Goal: Complete application form

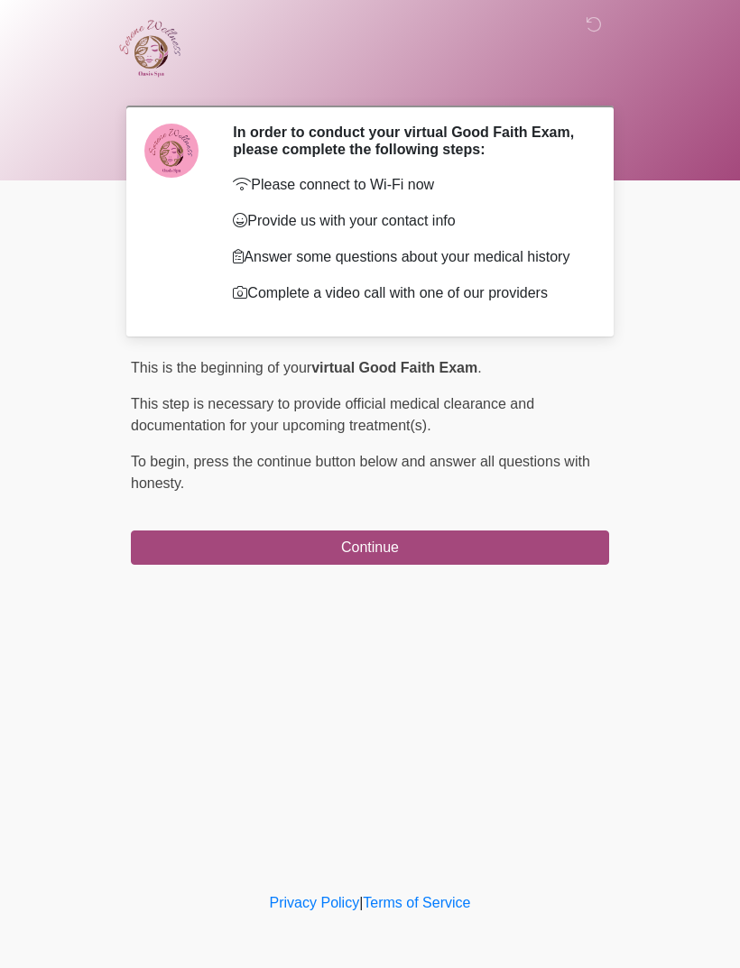
click at [369, 565] on button "Continue" at bounding box center [370, 548] width 478 height 34
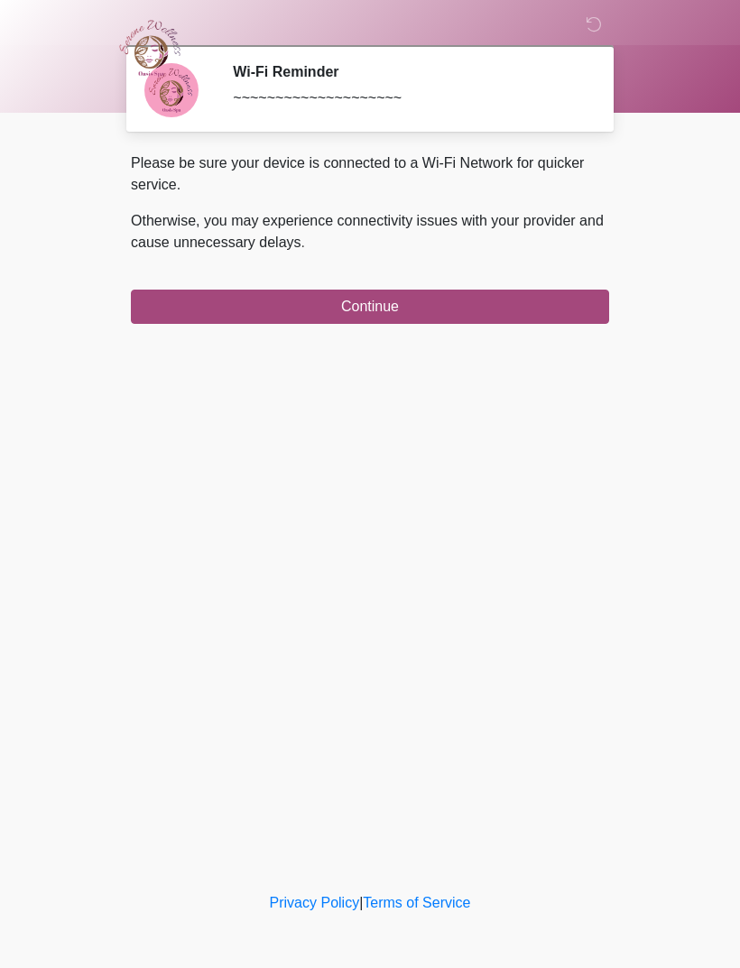
click at [391, 315] on button "Continue" at bounding box center [370, 307] width 478 height 34
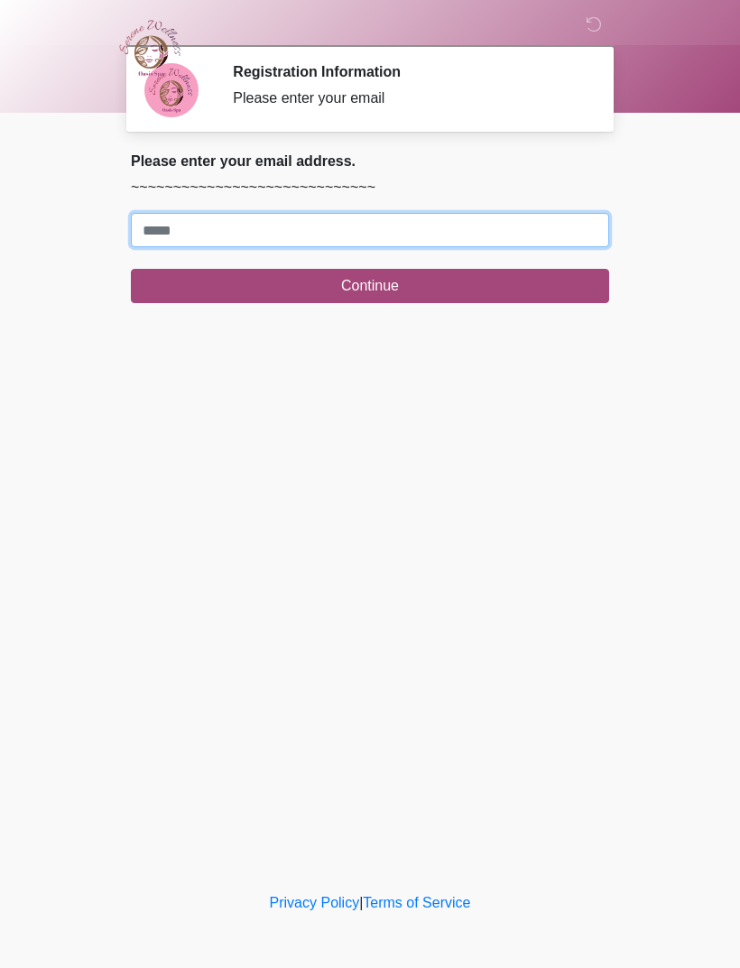
click at [255, 236] on input "Where should we email your treatment plan?" at bounding box center [370, 230] width 478 height 34
type input "**********"
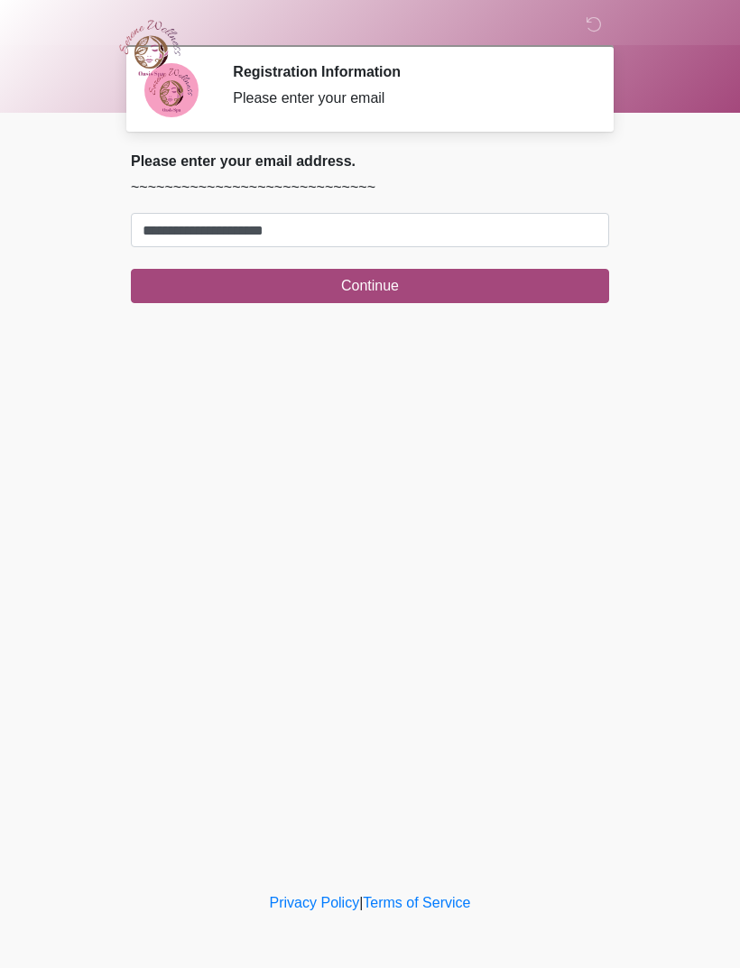
click at [380, 279] on button "Continue" at bounding box center [370, 286] width 478 height 34
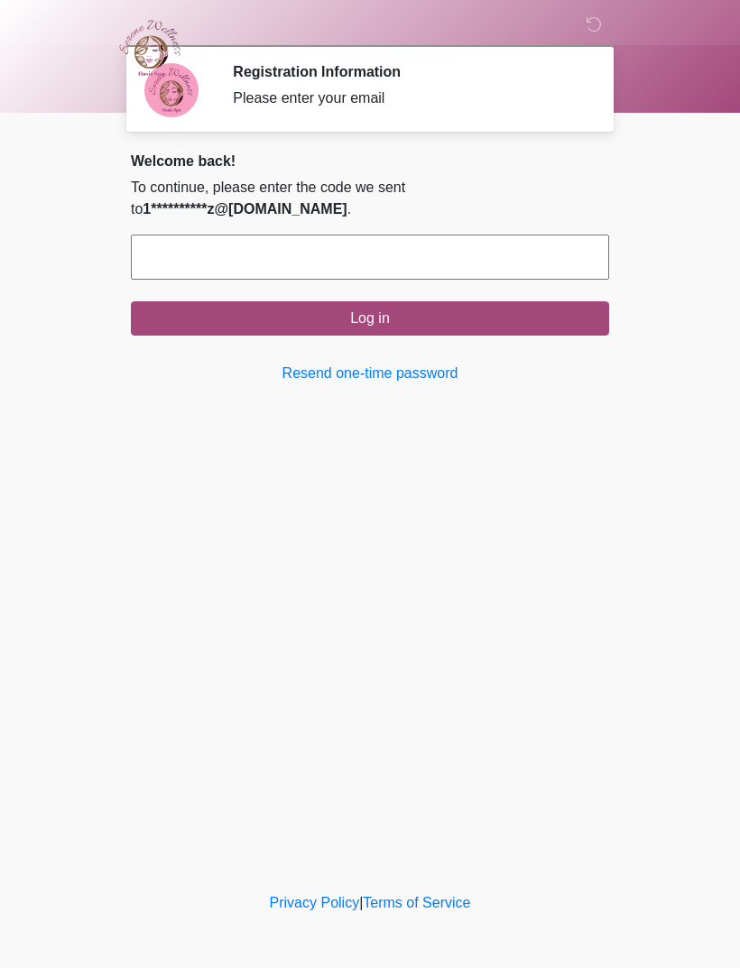
click at [244, 239] on input "text" at bounding box center [370, 257] width 478 height 45
type input "******"
click at [506, 301] on button "Log in" at bounding box center [370, 318] width 478 height 34
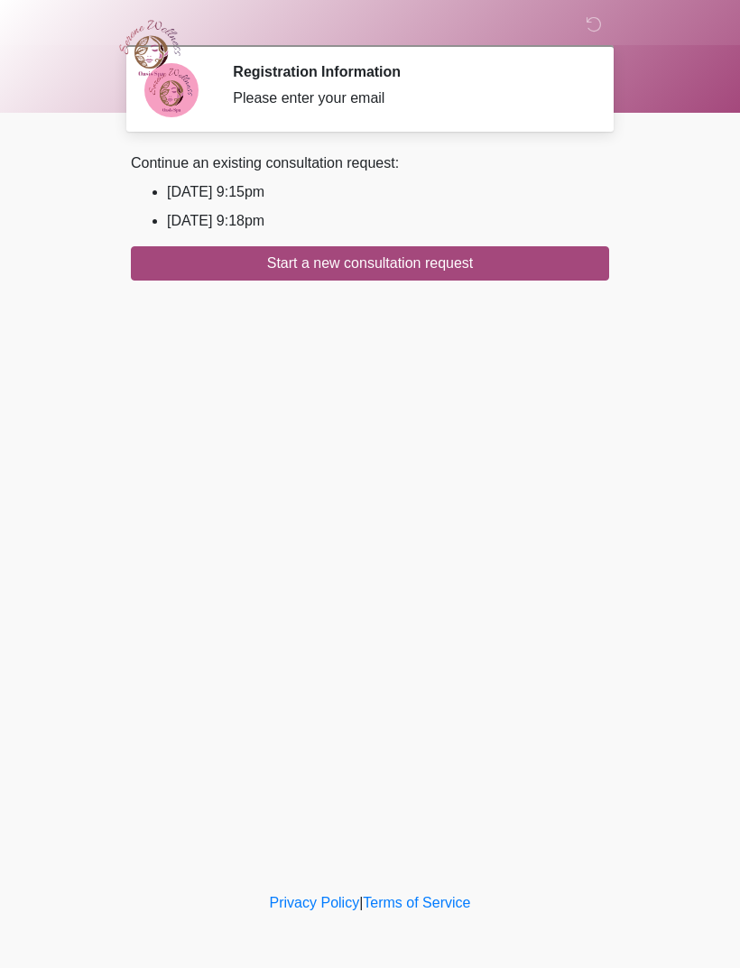
click at [269, 194] on li "2025/09/04 9:15pm" at bounding box center [388, 192] width 442 height 22
click at [282, 218] on li "2025/09/04 9:18pm" at bounding box center [388, 221] width 442 height 22
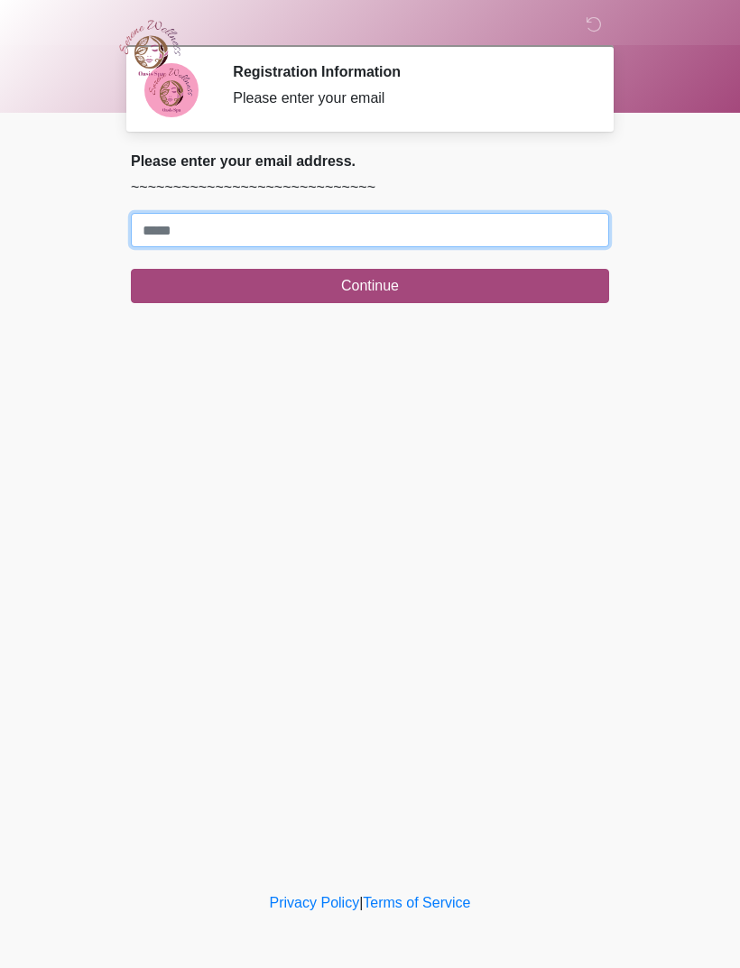
click at [211, 223] on input "Where should we email your treatment plan?" at bounding box center [370, 230] width 478 height 34
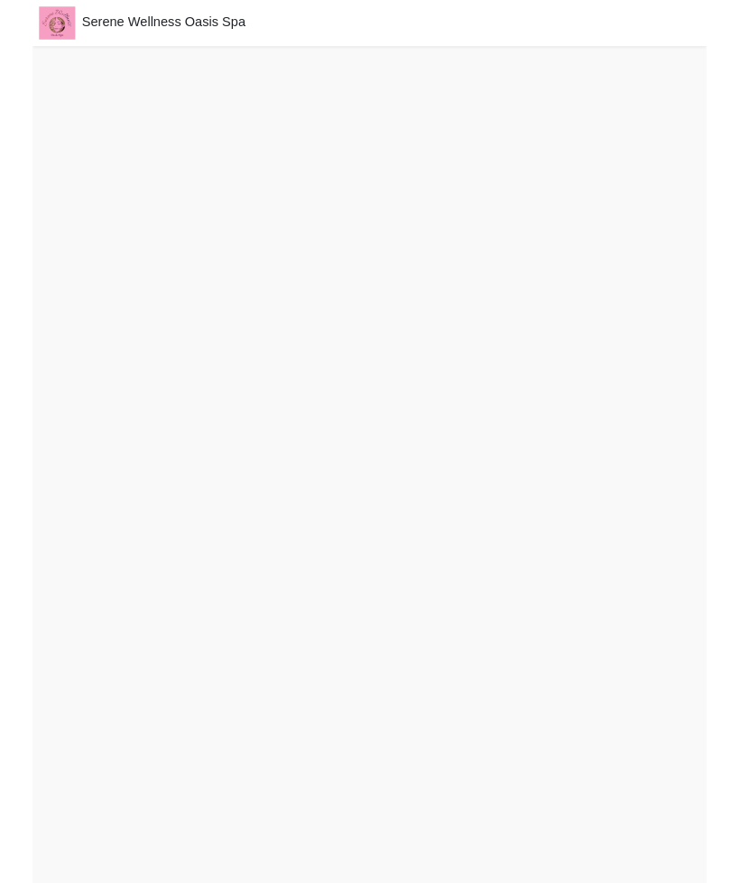
scroll to position [33, 0]
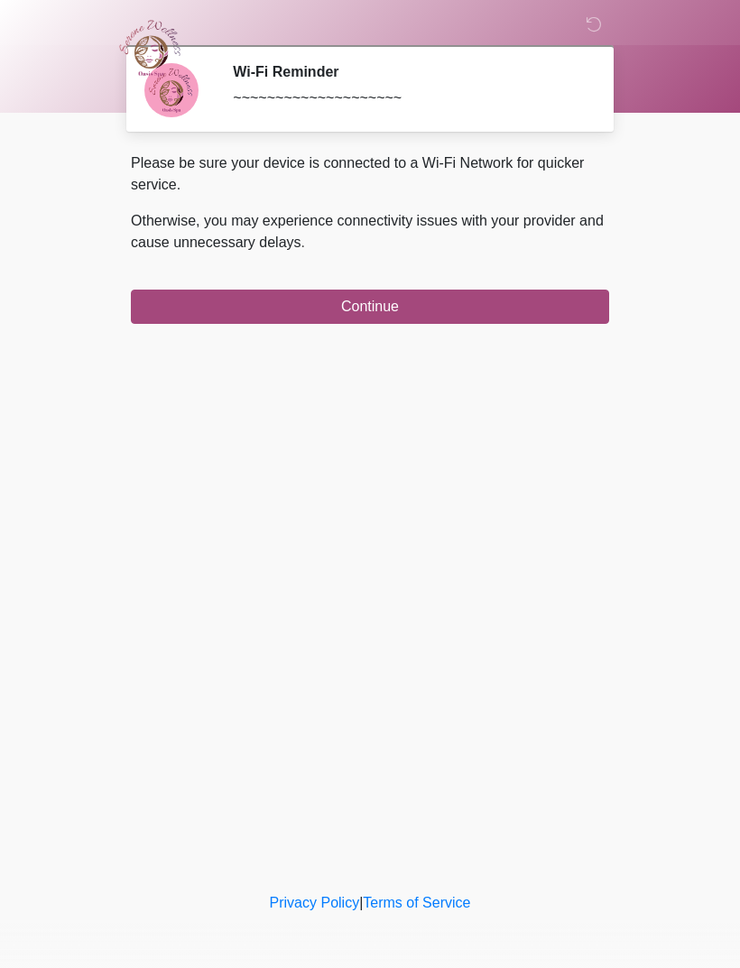
click at [391, 308] on button "Continue" at bounding box center [370, 307] width 478 height 34
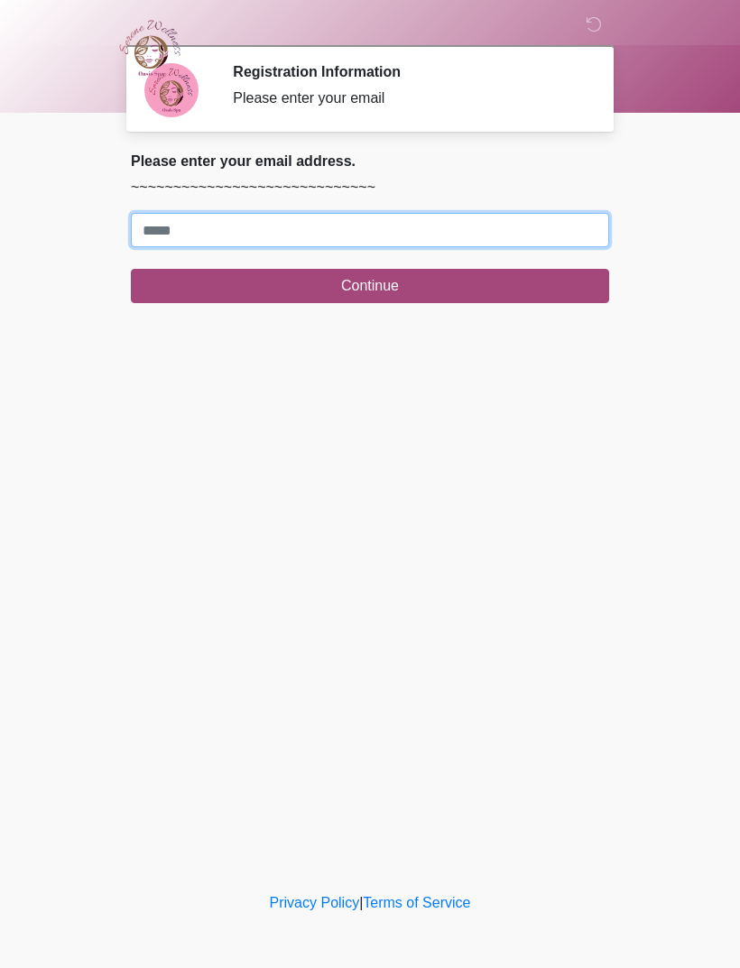
click at [375, 228] on input "Where should we email your treatment plan?" at bounding box center [370, 230] width 478 height 34
type input "**********"
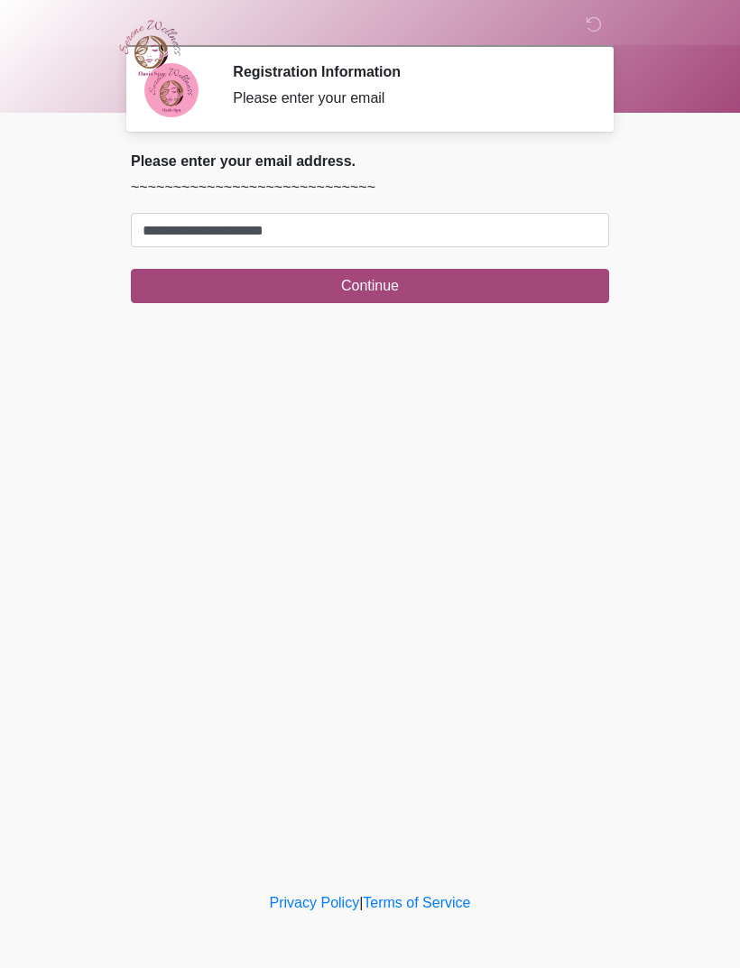
click at [404, 279] on button "Continue" at bounding box center [370, 286] width 478 height 34
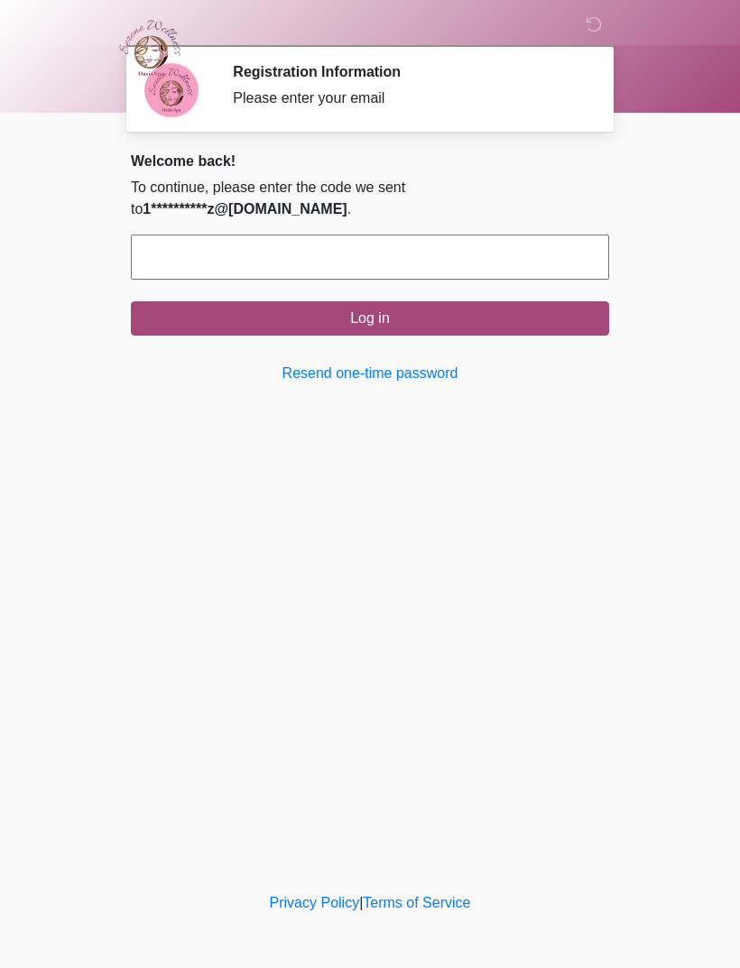
click at [180, 236] on input "text" at bounding box center [370, 257] width 478 height 45
type input "******"
click at [434, 301] on button "Log in" at bounding box center [370, 318] width 478 height 34
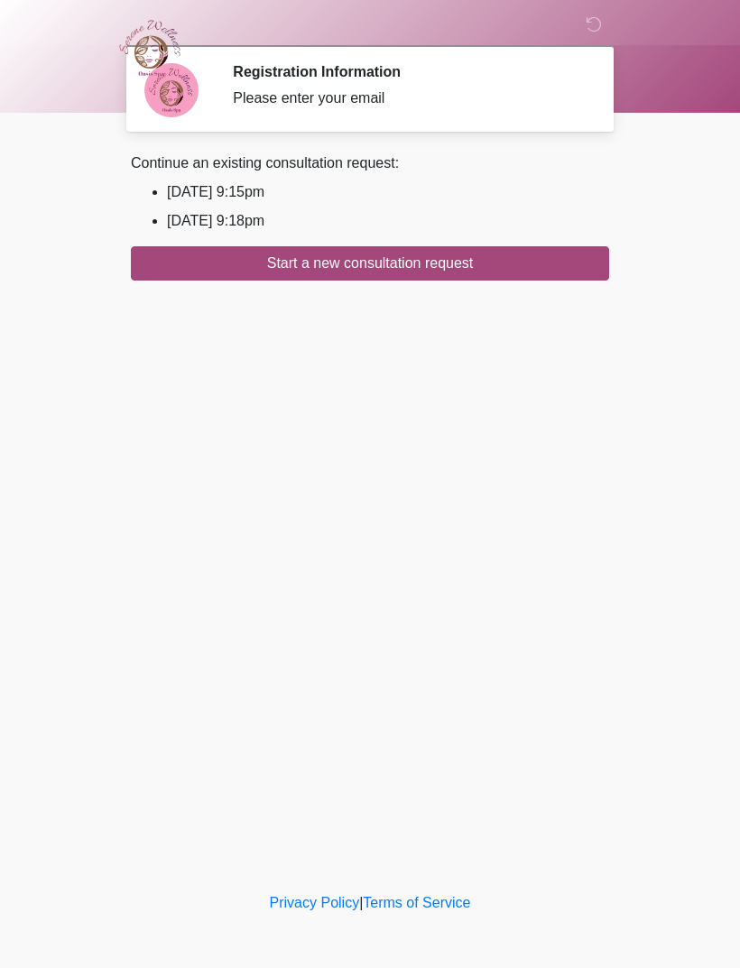
click at [395, 257] on button "Start a new consultation request" at bounding box center [370, 263] width 478 height 34
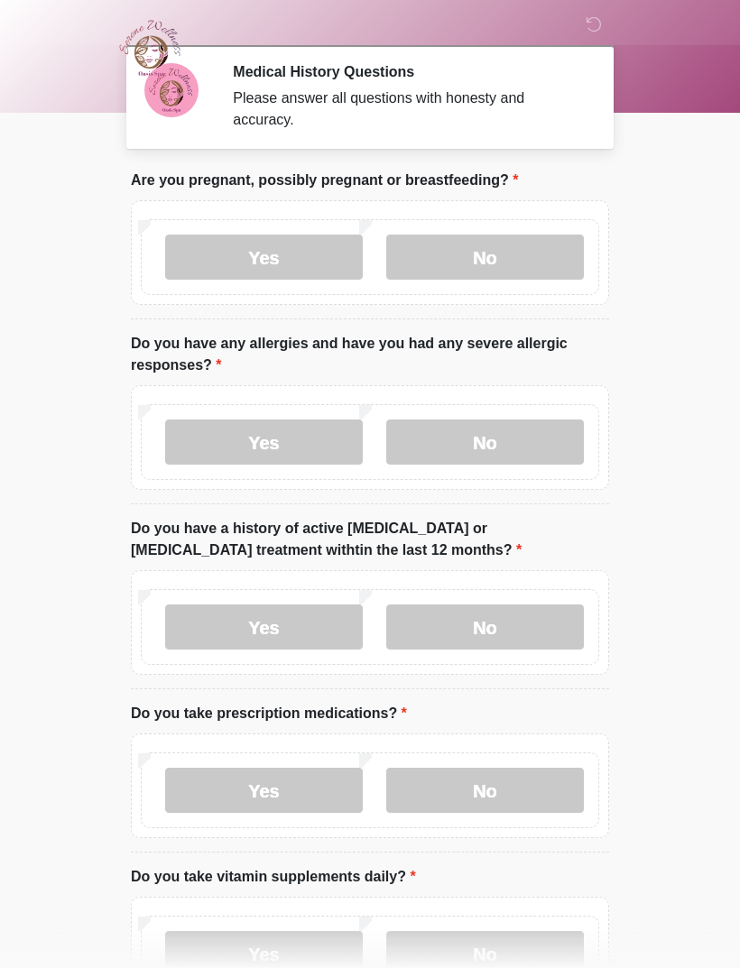
click at [512, 250] on label "No" at bounding box center [485, 257] width 198 height 45
click at [514, 450] on label "No" at bounding box center [485, 442] width 198 height 45
click at [507, 629] on label "No" at bounding box center [485, 627] width 198 height 45
